Goal: Go to known website: Access a specific website the user already knows

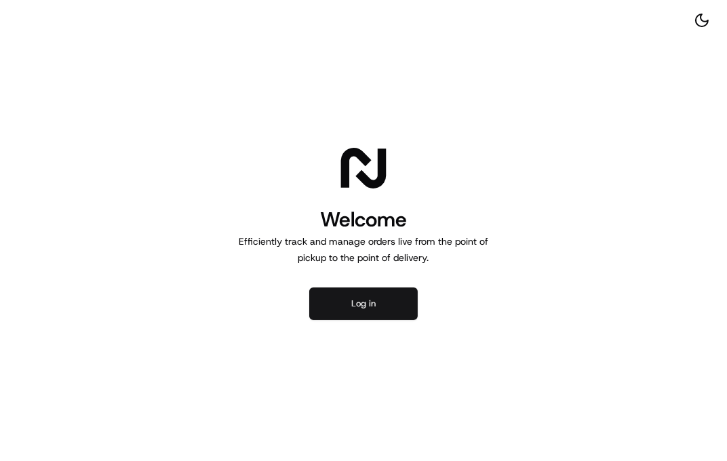
click at [415, 320] on button "Log in" at bounding box center [363, 304] width 109 height 33
